Goal: Transaction & Acquisition: Purchase product/service

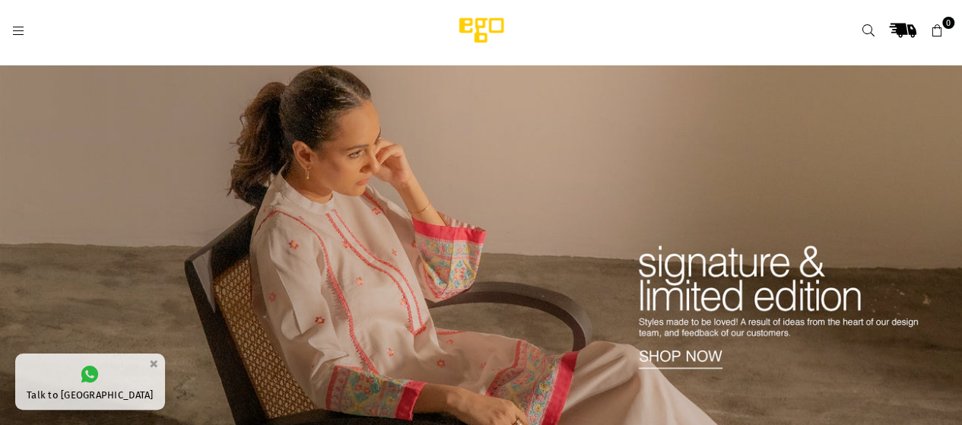
click at [24, 30] on link at bounding box center [18, 29] width 27 height 11
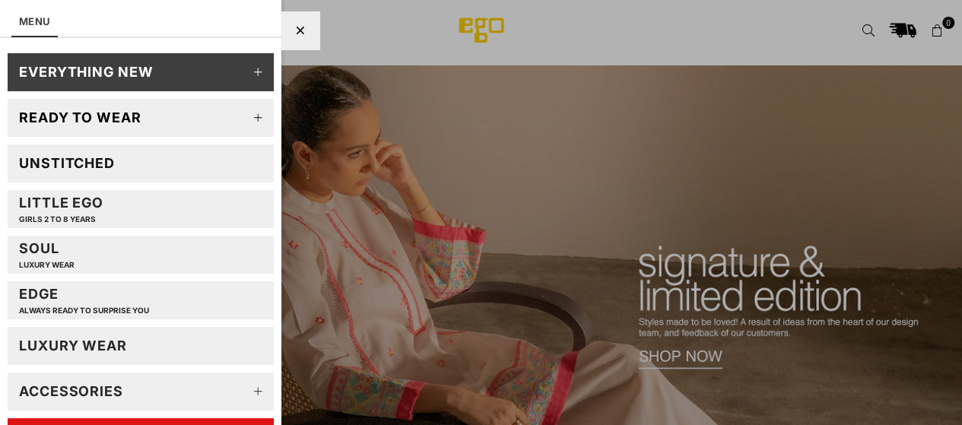
click at [97, 208] on div "Little EGO GIRLS 2 TO 8 YEARS" at bounding box center [61, 209] width 84 height 30
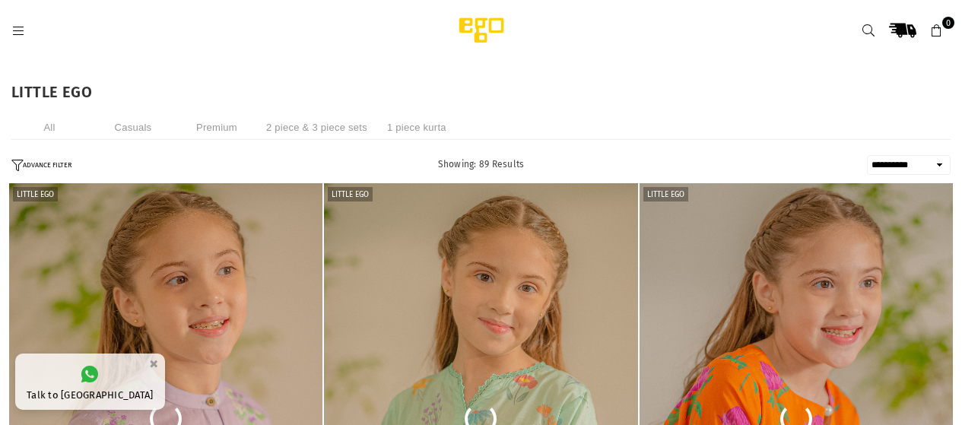
select select "**********"
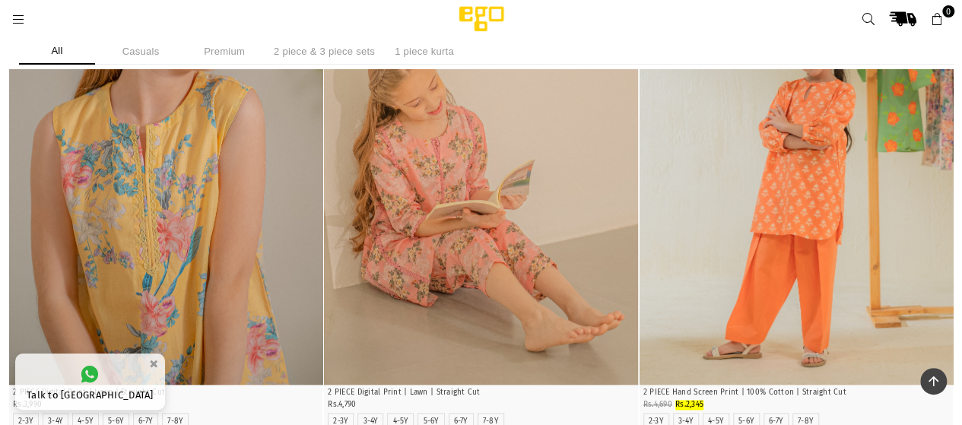
scroll to position [798, 0]
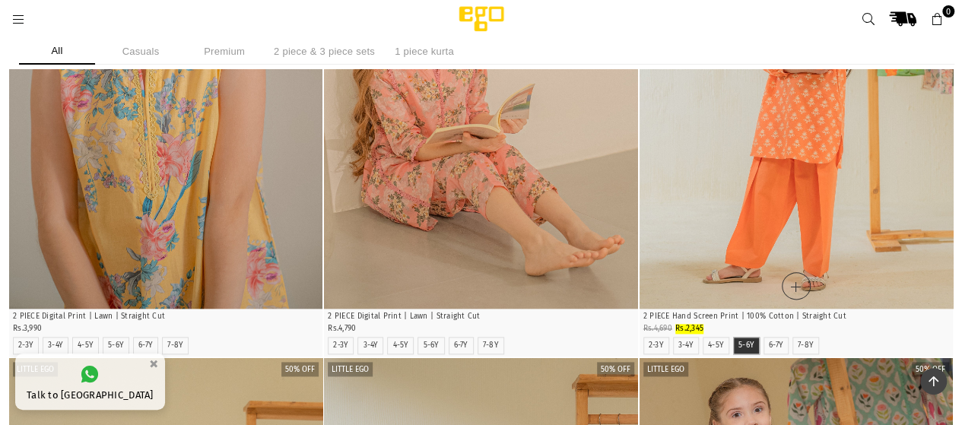
click at [741, 348] on label "5-6Y" at bounding box center [746, 346] width 16 height 10
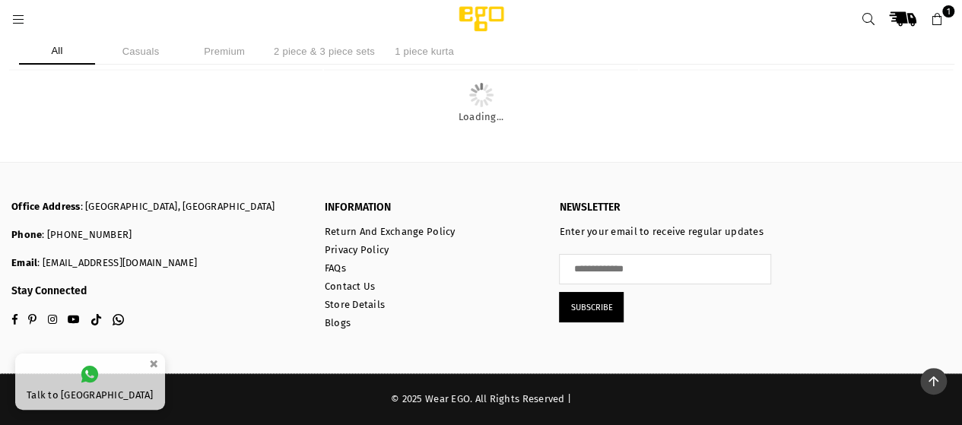
scroll to position [6045, 0]
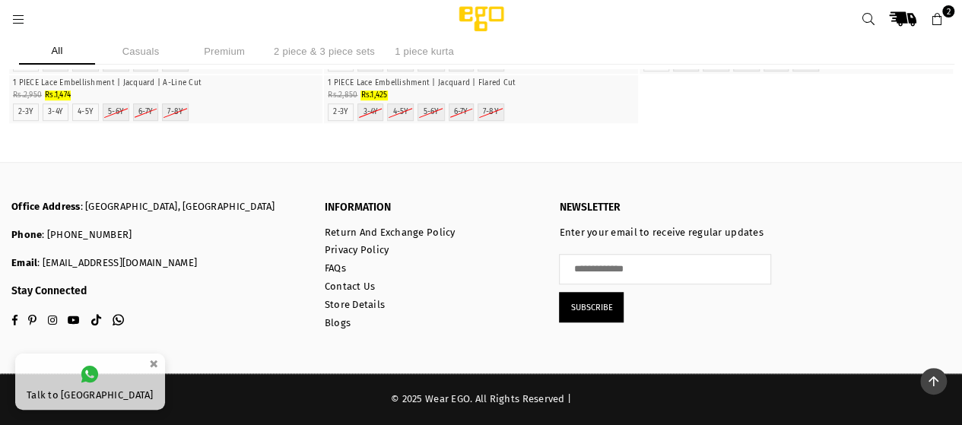
scroll to position [15475, 0]
click at [940, 21] on icon at bounding box center [937, 20] width 14 height 14
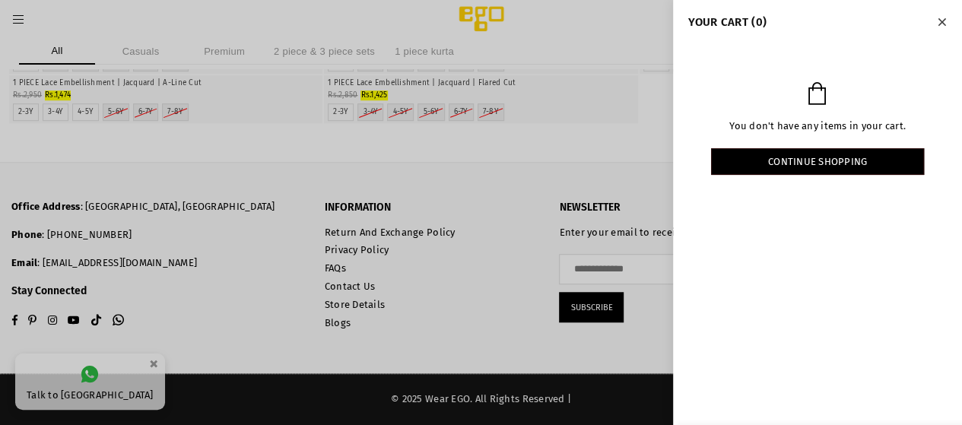
click at [943, 24] on icon "Close" at bounding box center [942, 22] width 8 height 11
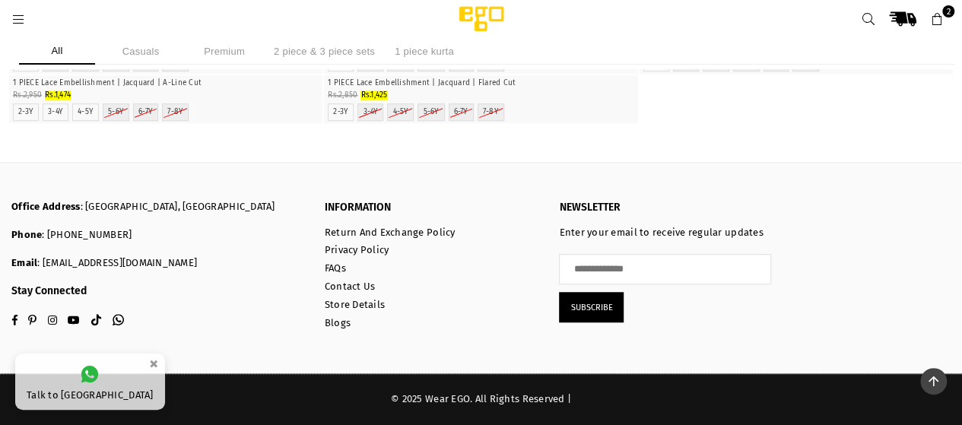
scroll to position [14791, 0]
click at [946, 11] on span "2" at bounding box center [948, 11] width 12 height 12
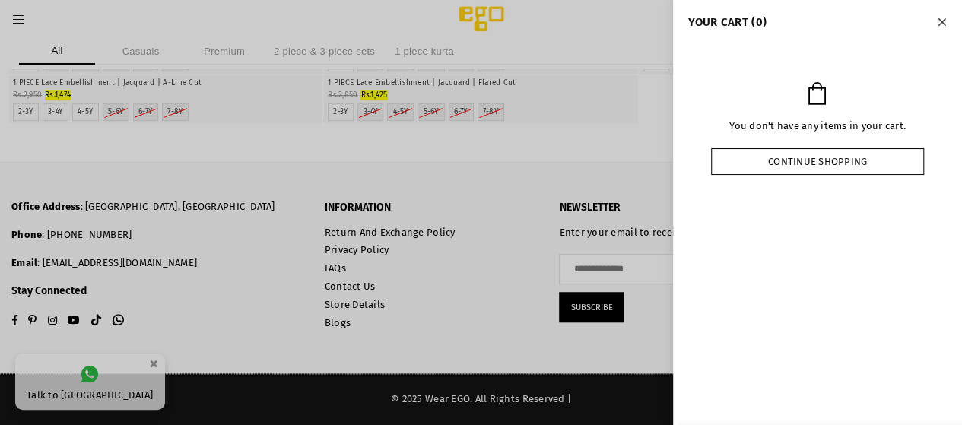
scroll to position [14486, 0]
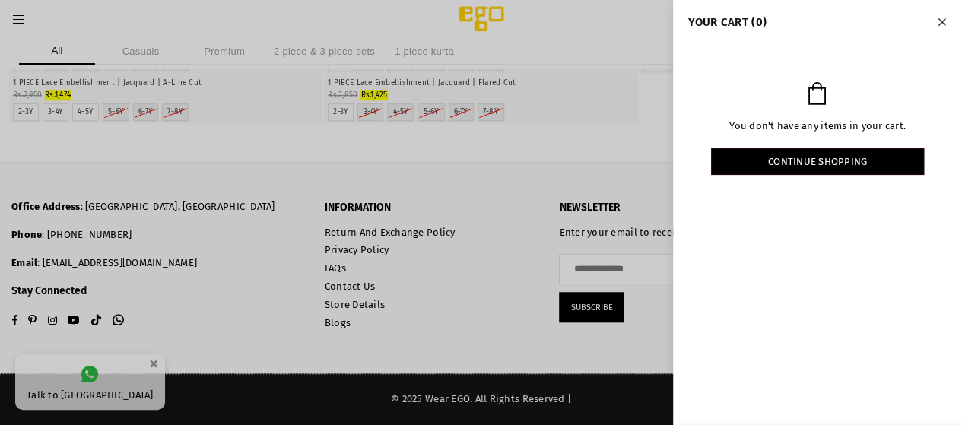
click at [946, 27] on button "Close" at bounding box center [941, 21] width 17 height 20
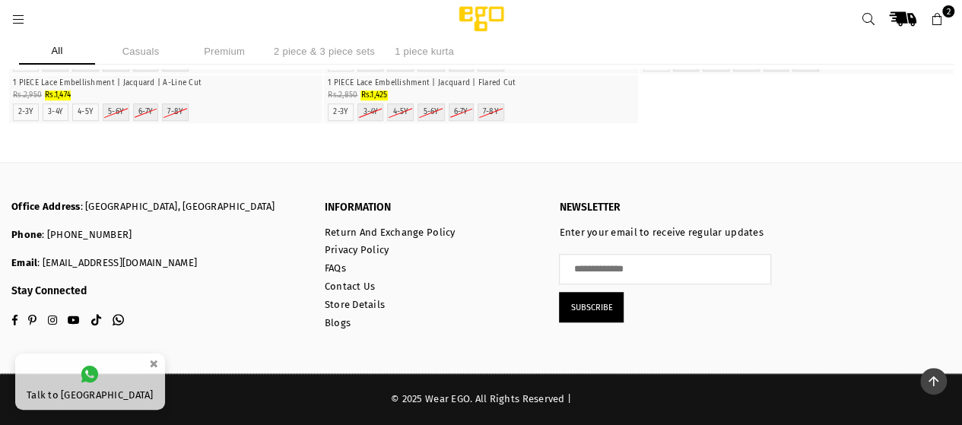
scroll to position [3764, 0]
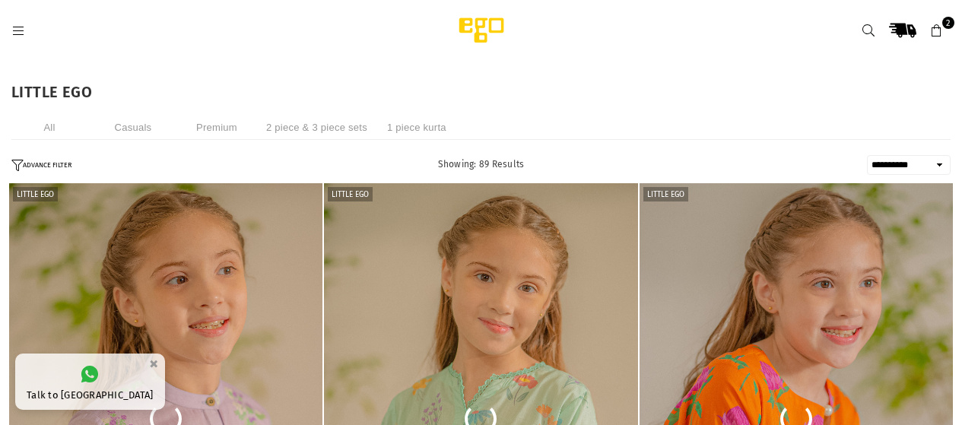
select select "**********"
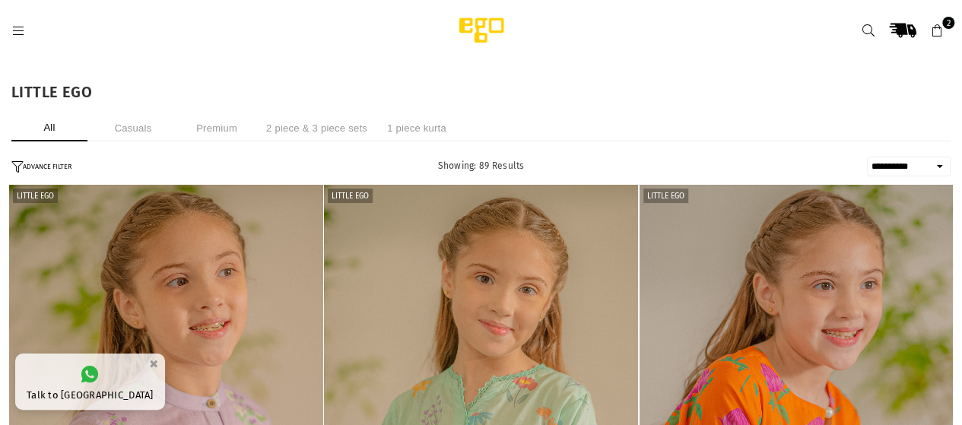
click at [937, 33] on icon at bounding box center [937, 31] width 14 height 14
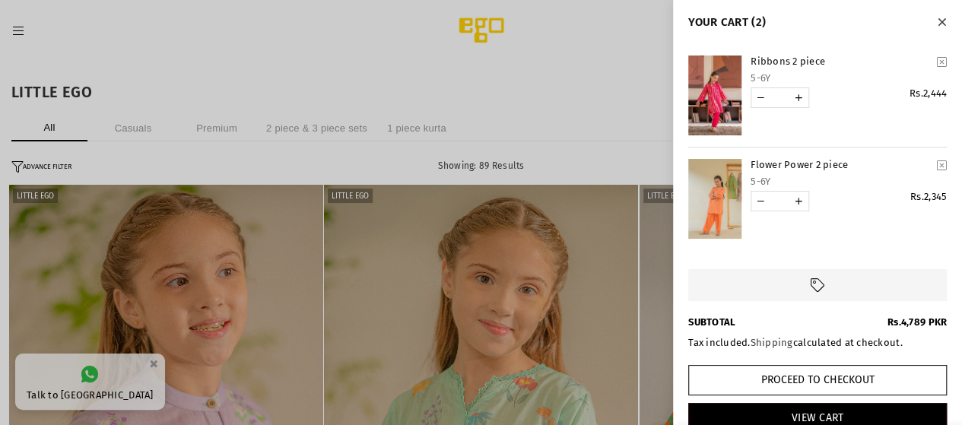
scroll to position [26, 0]
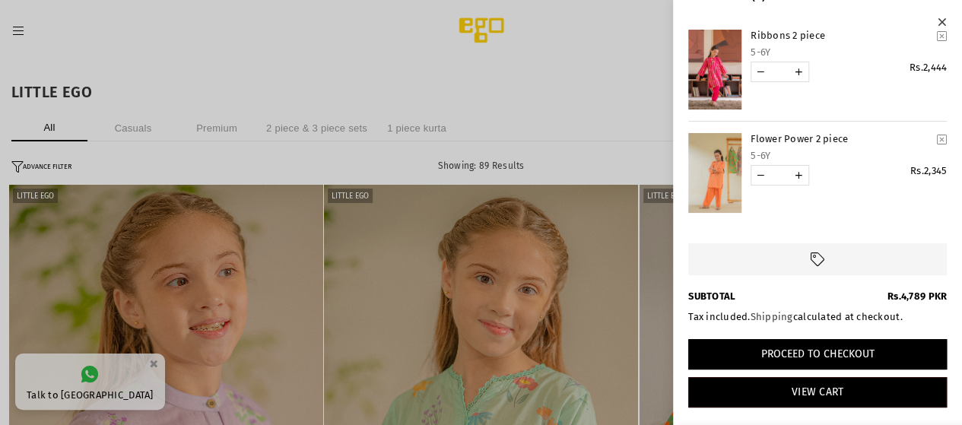
click at [817, 352] on button "Proceed to Checkout" at bounding box center [817, 354] width 259 height 30
